Goal: Information Seeking & Learning: Learn about a topic

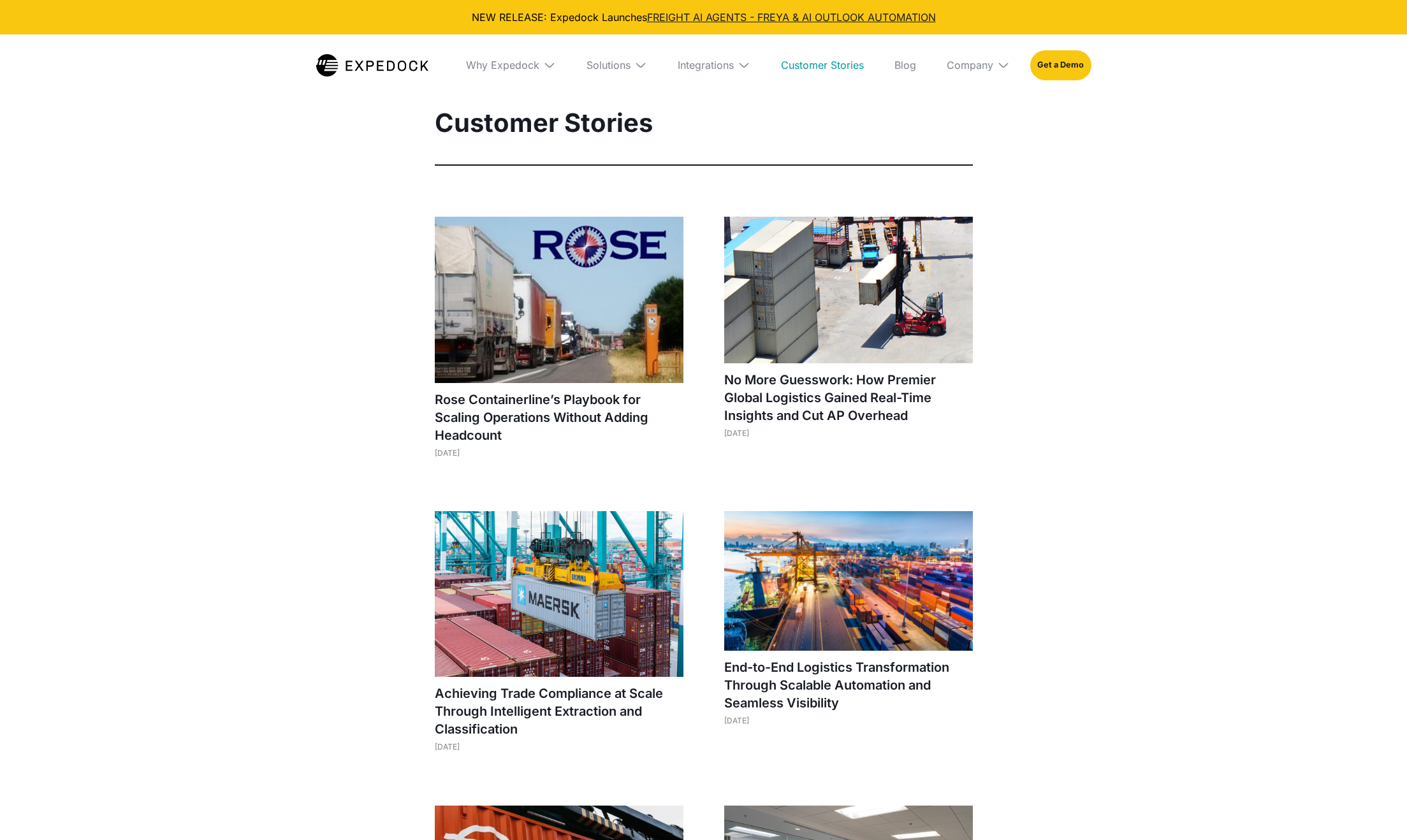
select select
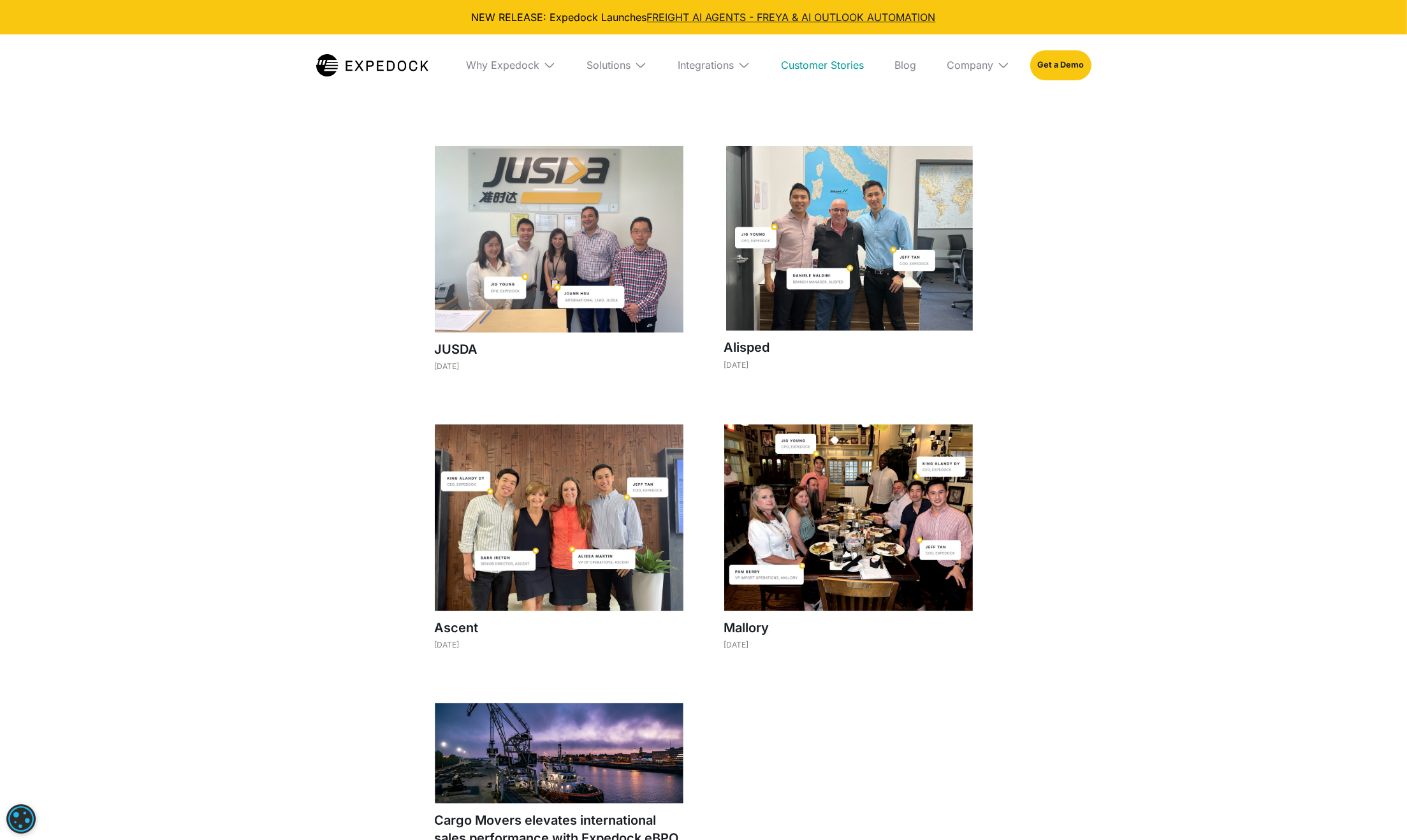
scroll to position [956, 0]
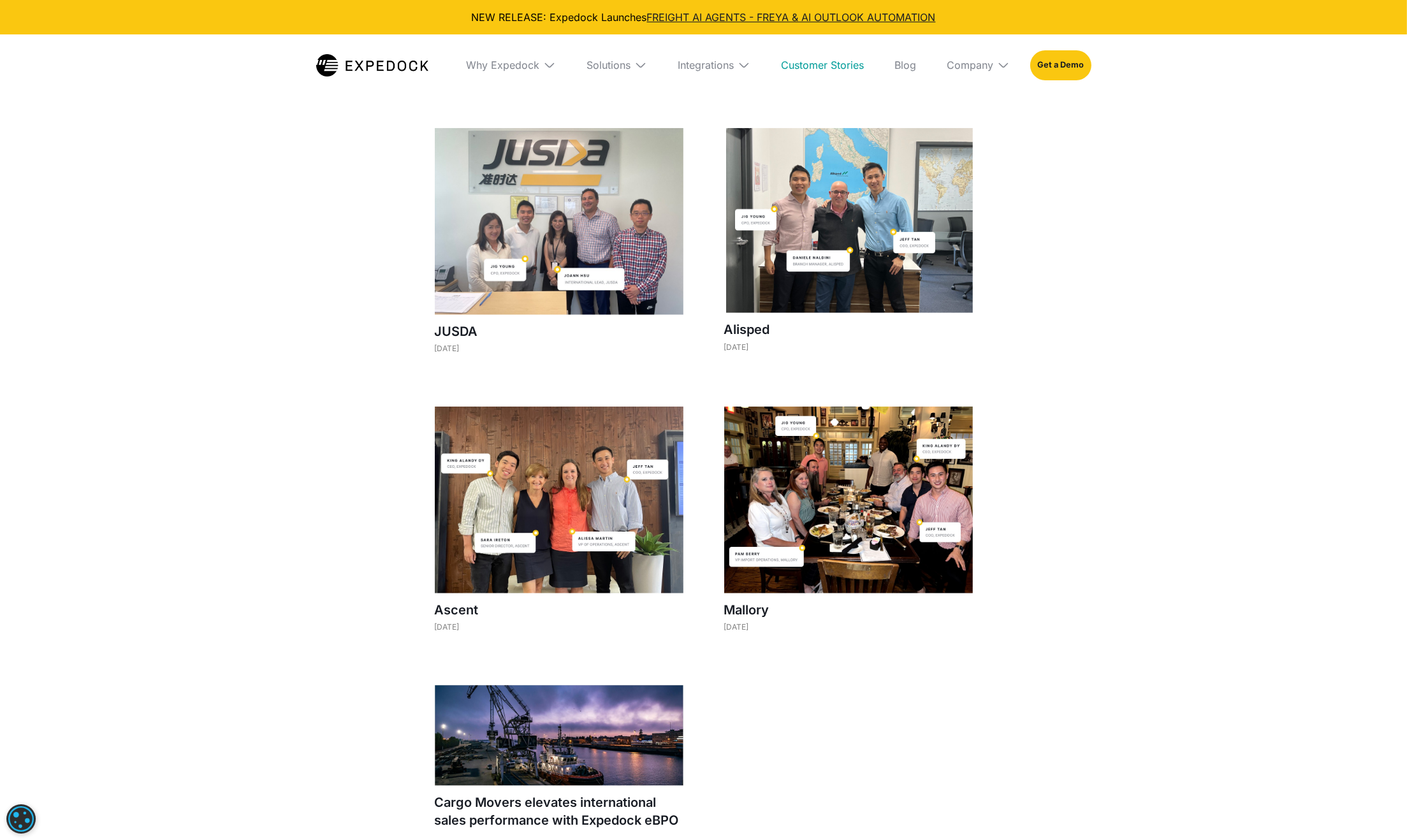
click at [533, 513] on img at bounding box center [559, 499] width 249 height 186
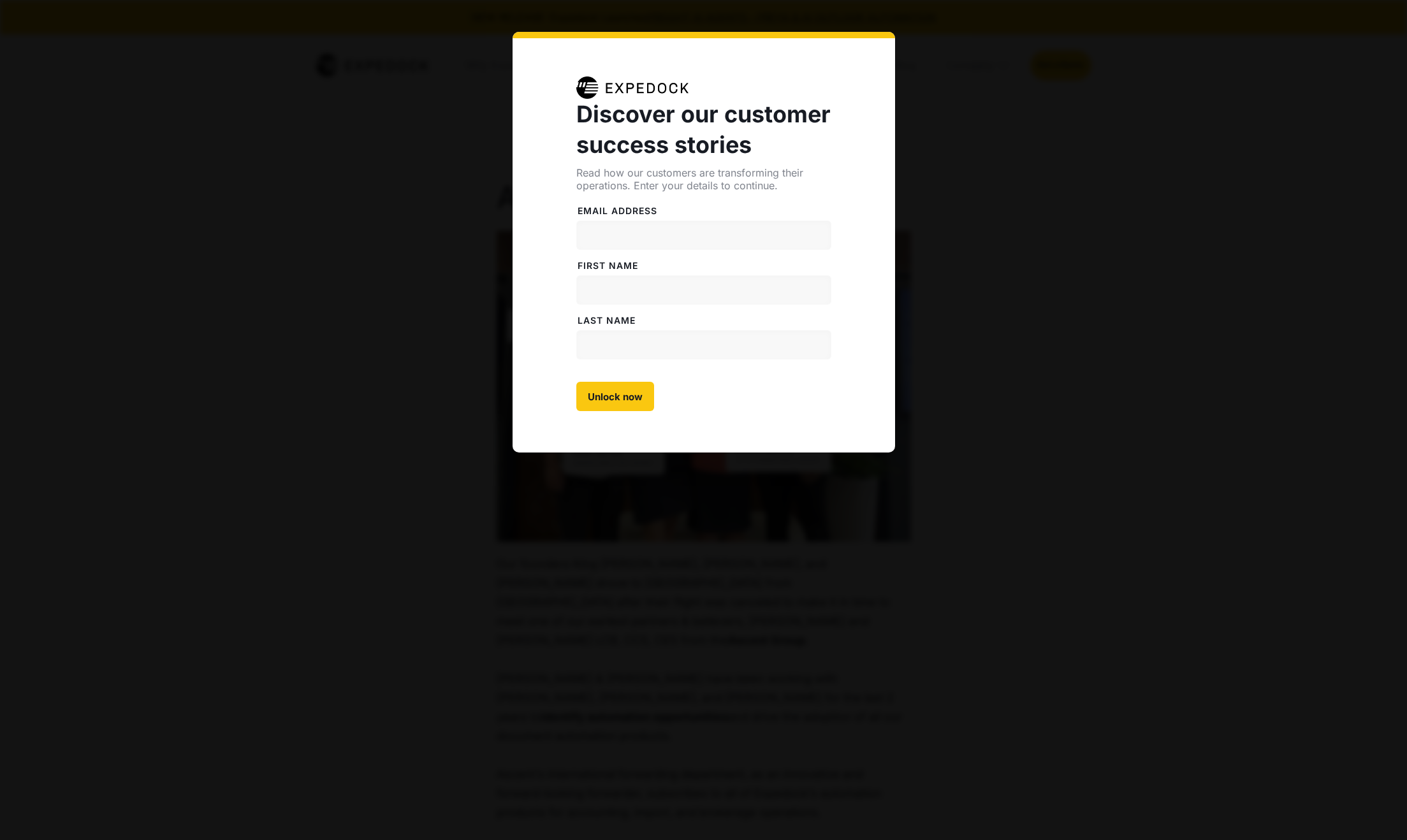
select select
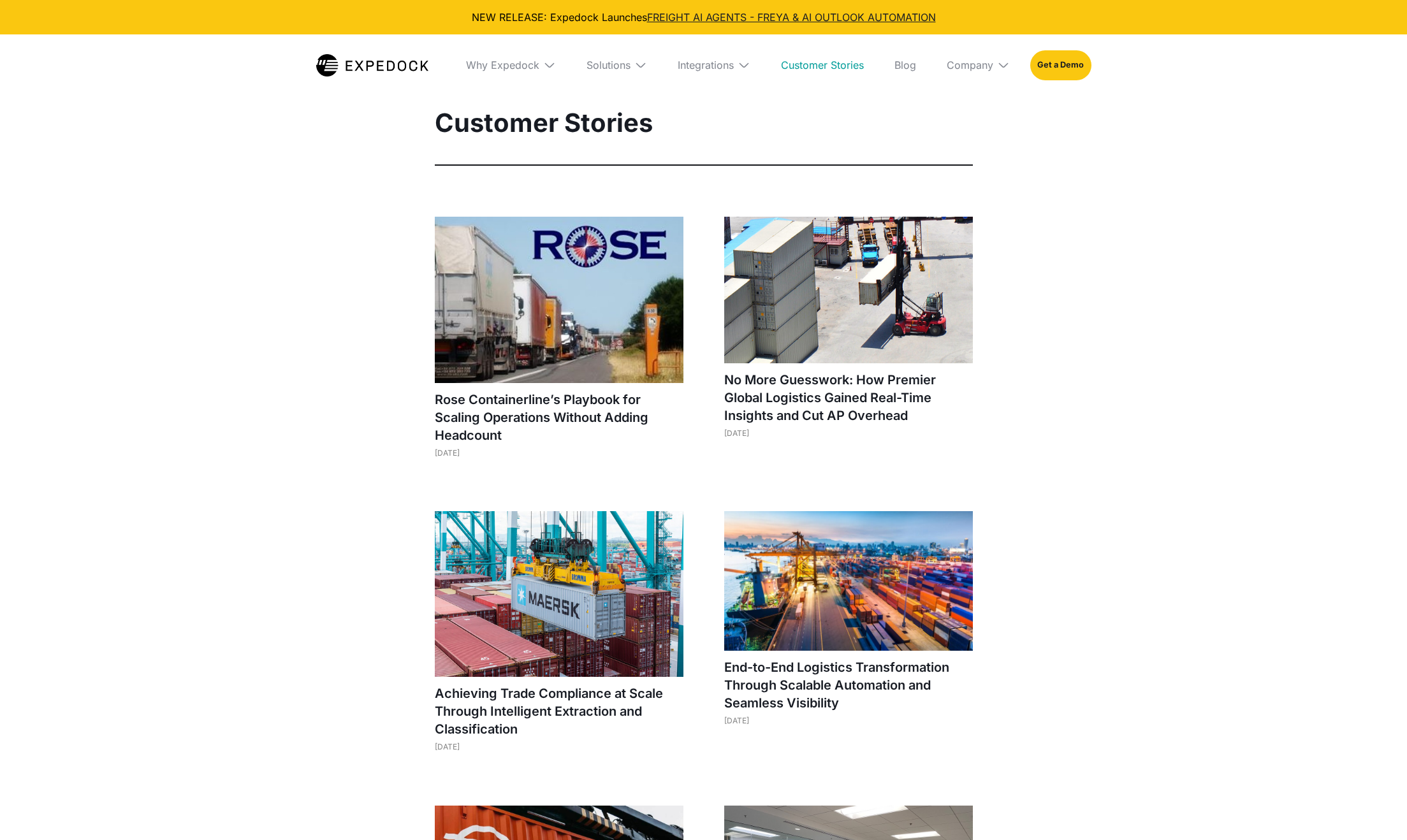
select select
click at [738, 64] on img at bounding box center [744, 65] width 13 height 13
click at [708, 111] on link "Custom TMS" at bounding box center [708, 112] width 104 height 33
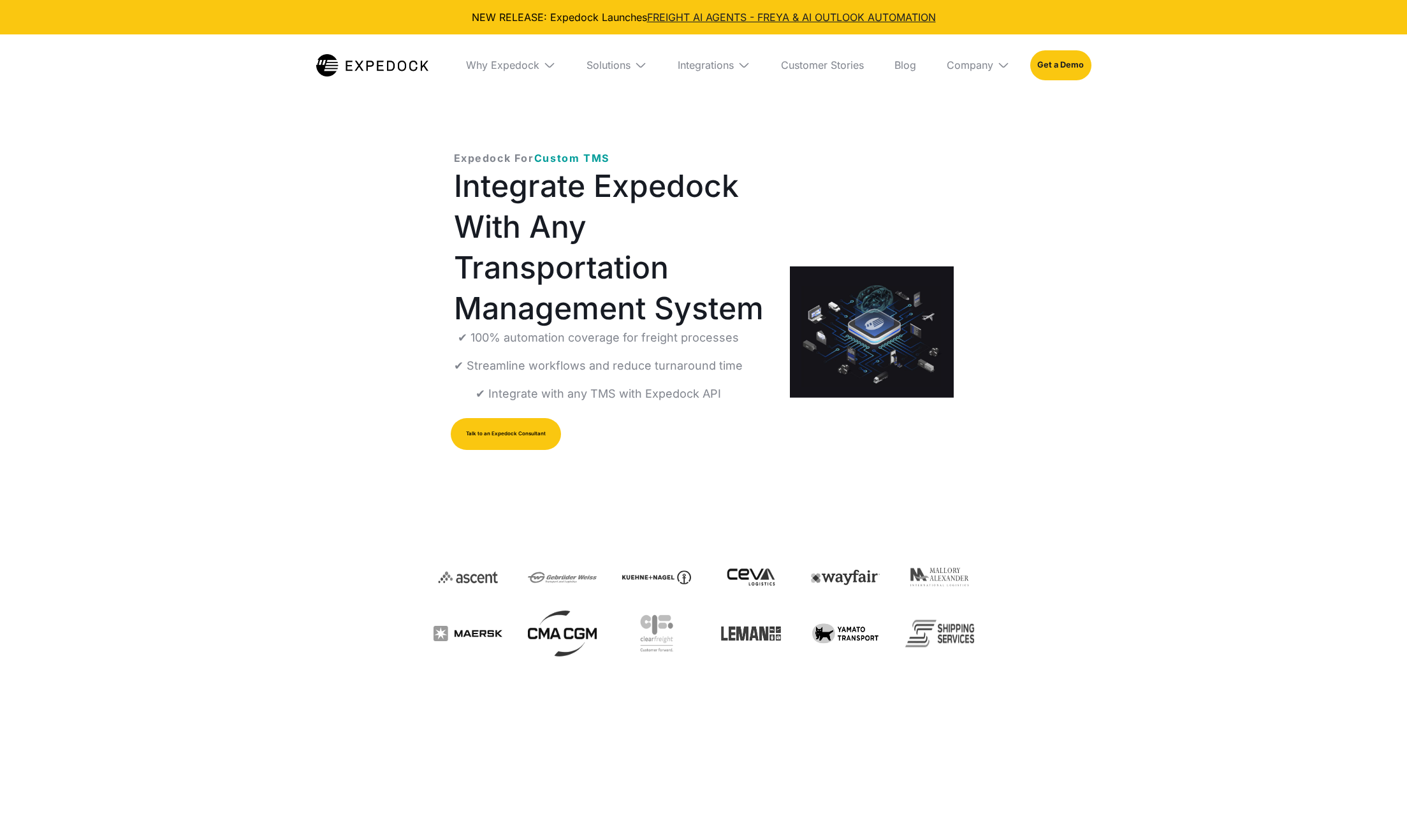
select select
click at [723, 66] on div "Integrations" at bounding box center [705, 65] width 56 height 13
